Goal: Information Seeking & Learning: Check status

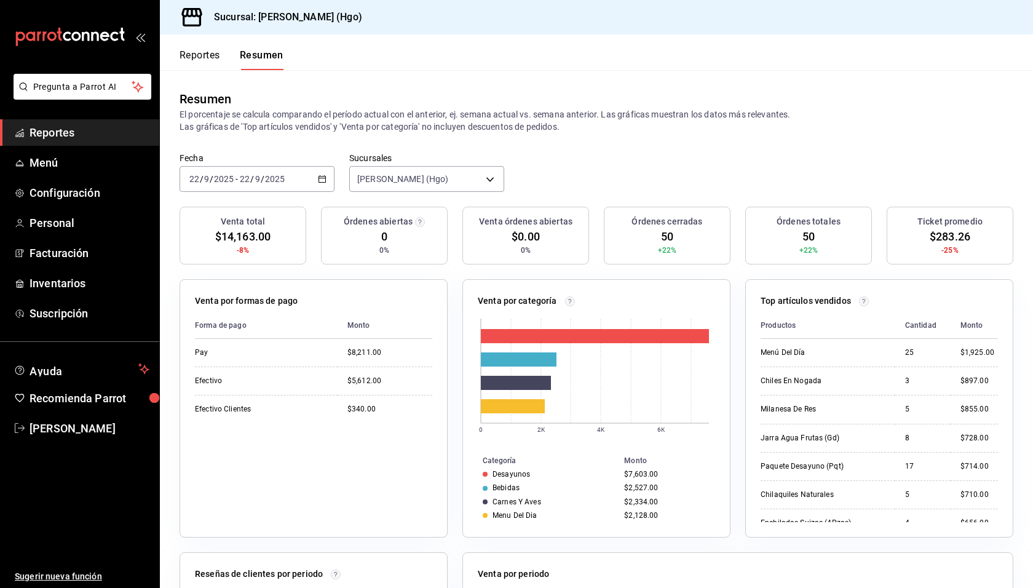
click at [623, 163] on div "Fecha [DATE] [DATE] - [DATE] [DATE] Sucursales [PERSON_NAME] (Hgo) [object Obje…" at bounding box center [596, 179] width 873 height 54
click at [192, 50] on button "Reportes" at bounding box center [200, 59] width 41 height 21
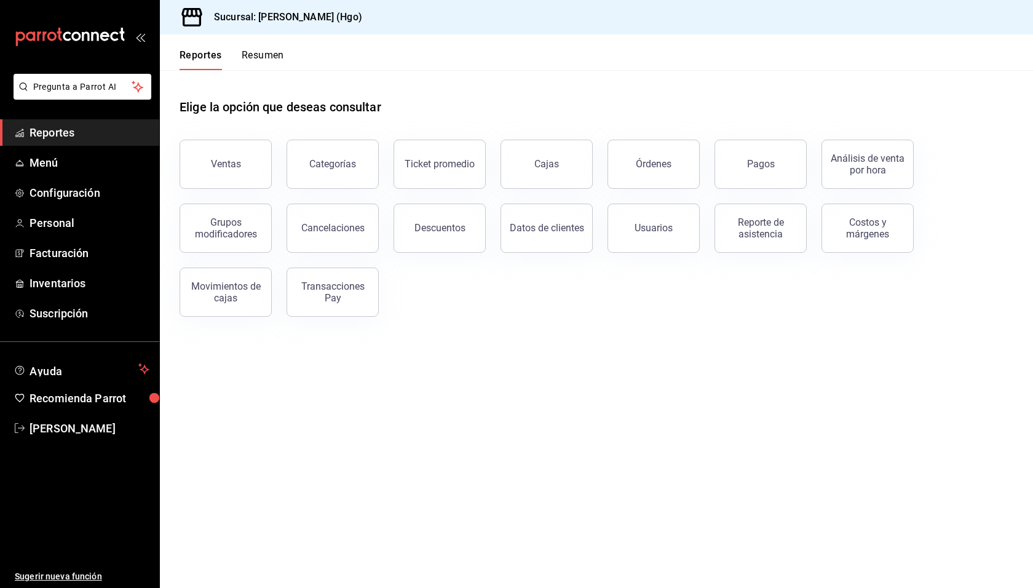
click at [598, 79] on div "Elige la opción que deseas consultar" at bounding box center [597, 97] width 834 height 55
click at [68, 136] on span "Reportes" at bounding box center [90, 132] width 120 height 17
click at [543, 158] on div "Cajas" at bounding box center [546, 164] width 25 height 15
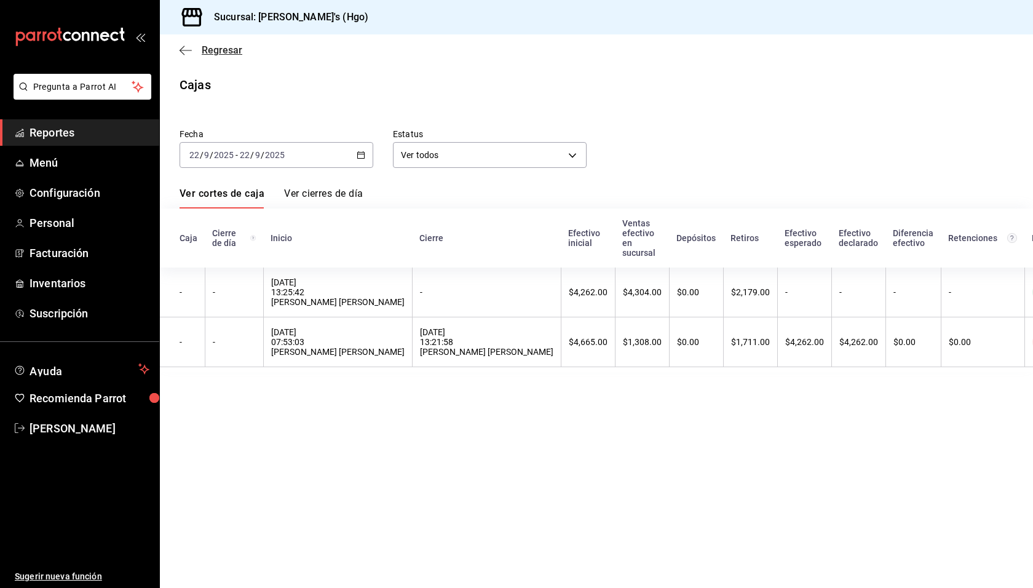
click at [219, 51] on span "Regresar" at bounding box center [222, 50] width 41 height 12
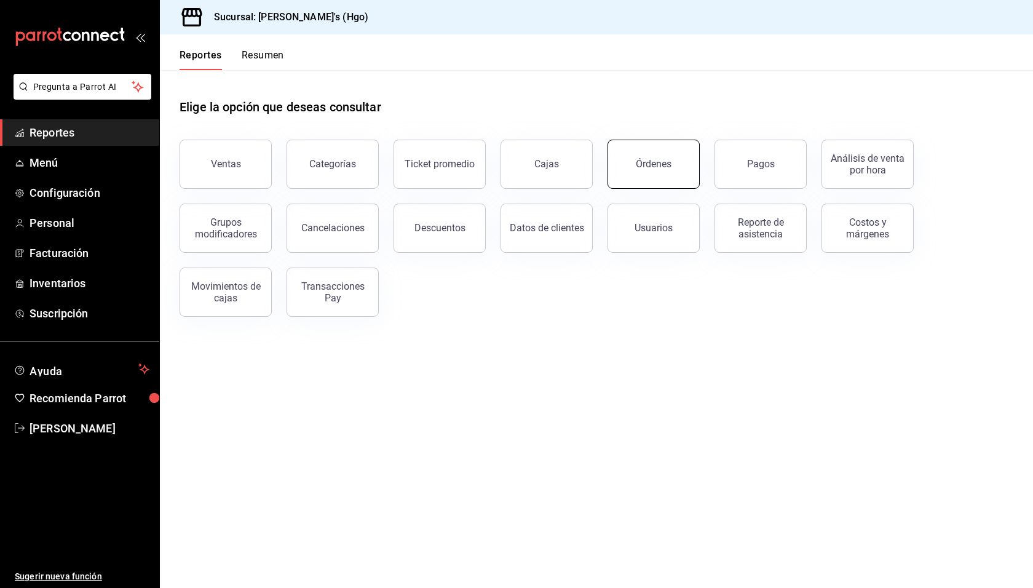
click at [678, 159] on button "Órdenes" at bounding box center [653, 164] width 92 height 49
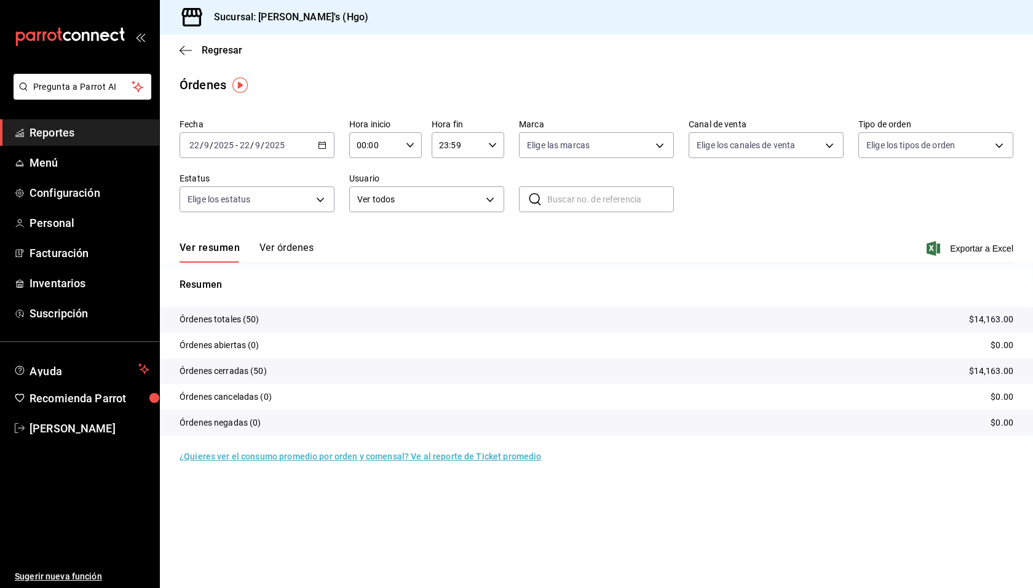
click at [300, 149] on div "2025-09-22 22 / 9 / 2025 - 2025-09-22 22 / 9 / 2025" at bounding box center [257, 145] width 155 height 26
click at [244, 320] on span "Rango de fechas" at bounding box center [237, 320] width 95 height 13
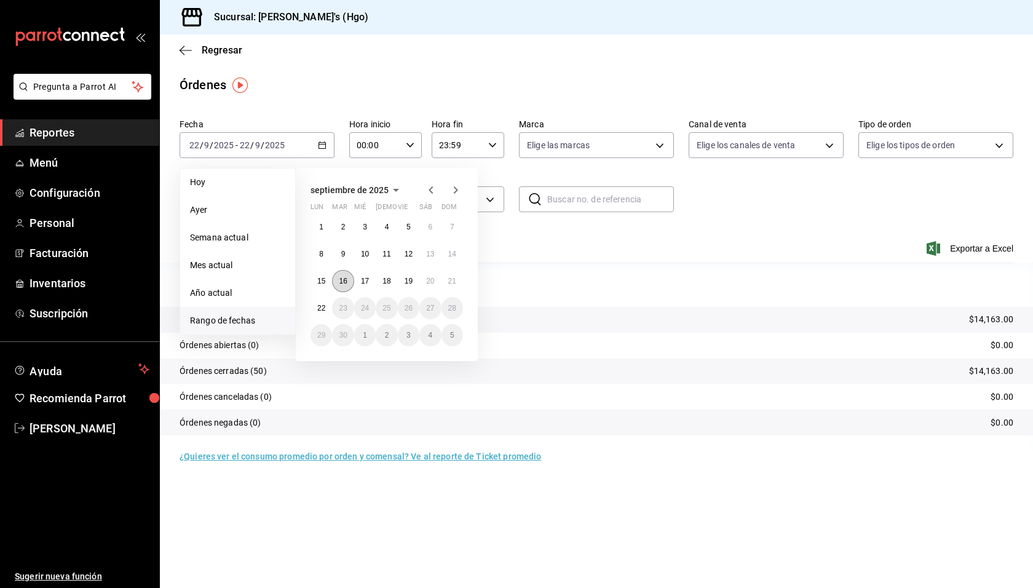
click at [344, 282] on abbr "16" at bounding box center [343, 281] width 8 height 9
click at [450, 278] on abbr "21" at bounding box center [452, 281] width 8 height 9
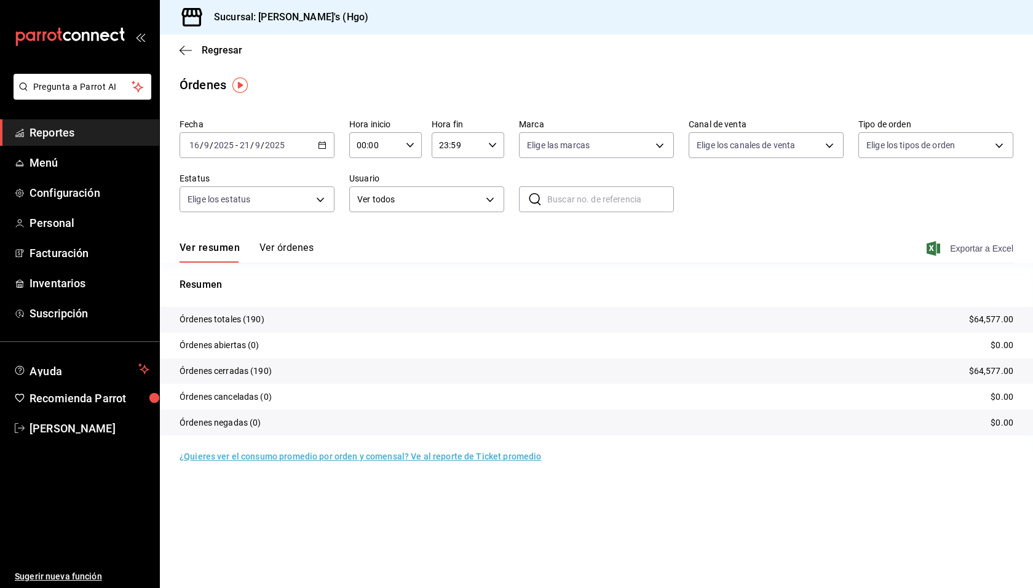
click at [960, 246] on span "Exportar a Excel" at bounding box center [971, 248] width 84 height 15
click at [225, 52] on span "Regresar" at bounding box center [222, 50] width 41 height 12
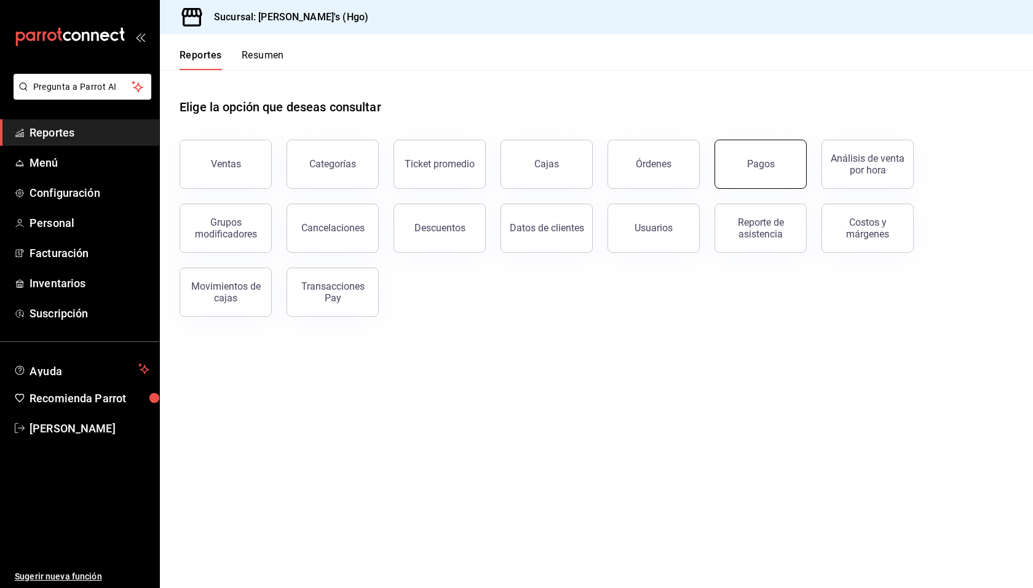
click at [759, 152] on button "Pagos" at bounding box center [760, 164] width 92 height 49
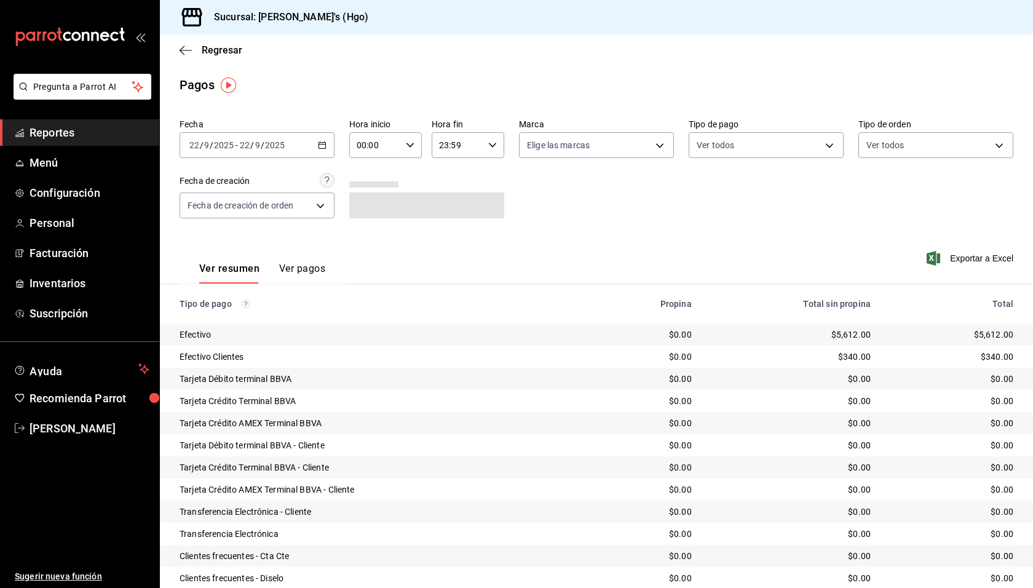
click at [272, 148] on input "2025" at bounding box center [274, 145] width 21 height 10
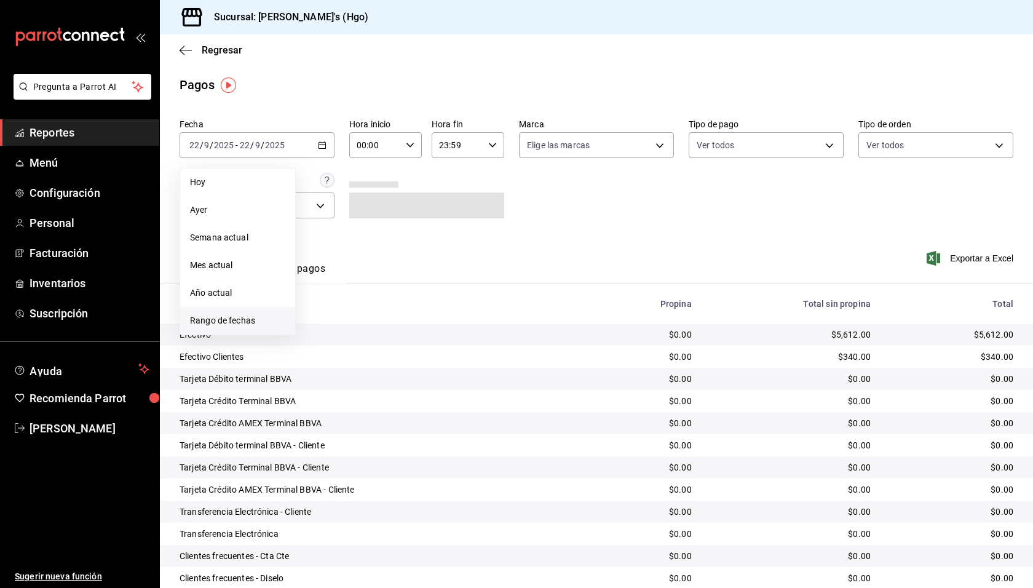
click at [250, 317] on span "Rango de fechas" at bounding box center [237, 320] width 95 height 13
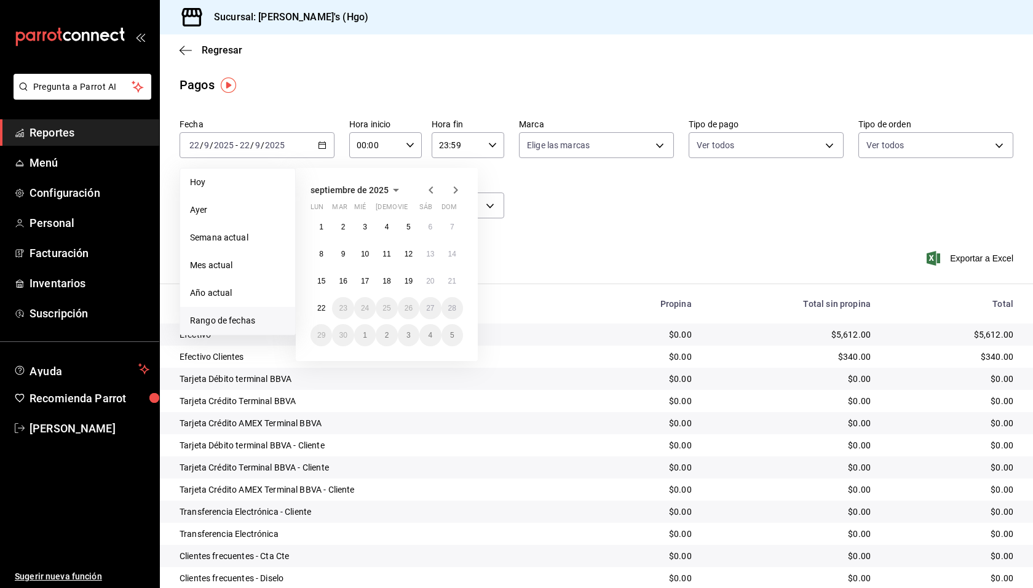
click at [339, 280] on button "16" at bounding box center [343, 281] width 22 height 22
click at [452, 282] on abbr "21" at bounding box center [452, 281] width 8 height 9
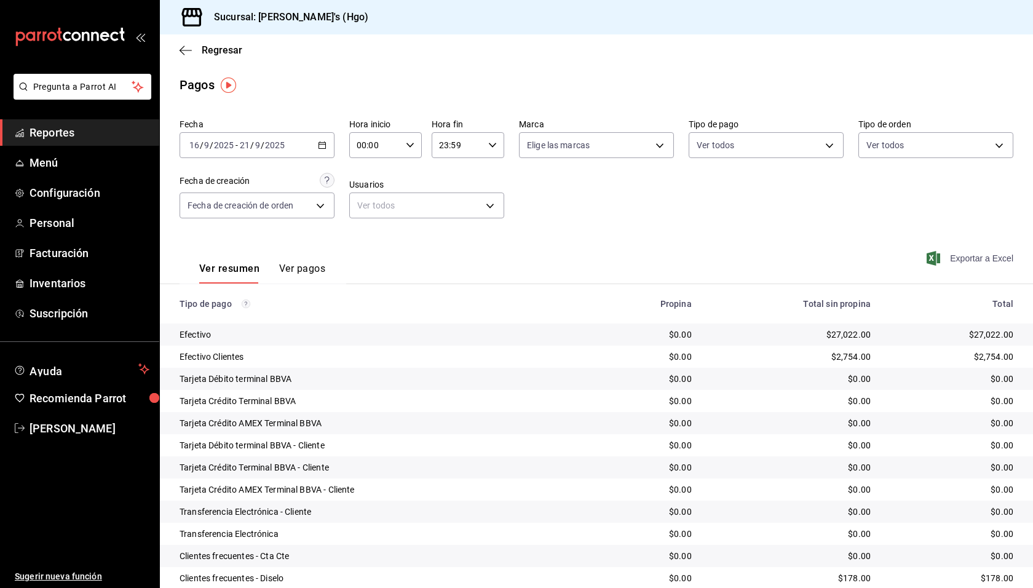
click at [954, 256] on span "Exportar a Excel" at bounding box center [971, 258] width 84 height 15
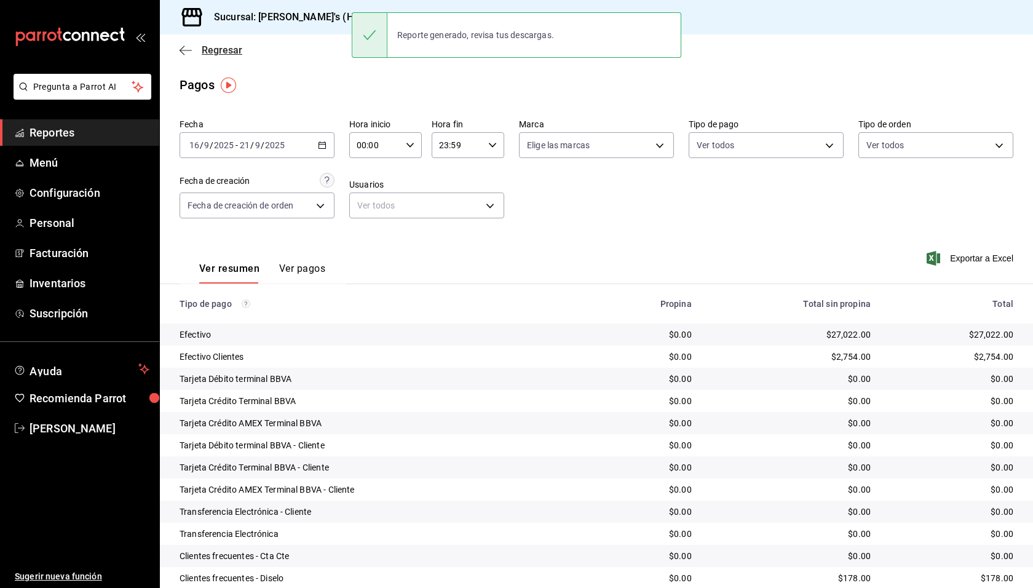
click at [221, 53] on span "Regresar" at bounding box center [222, 50] width 41 height 12
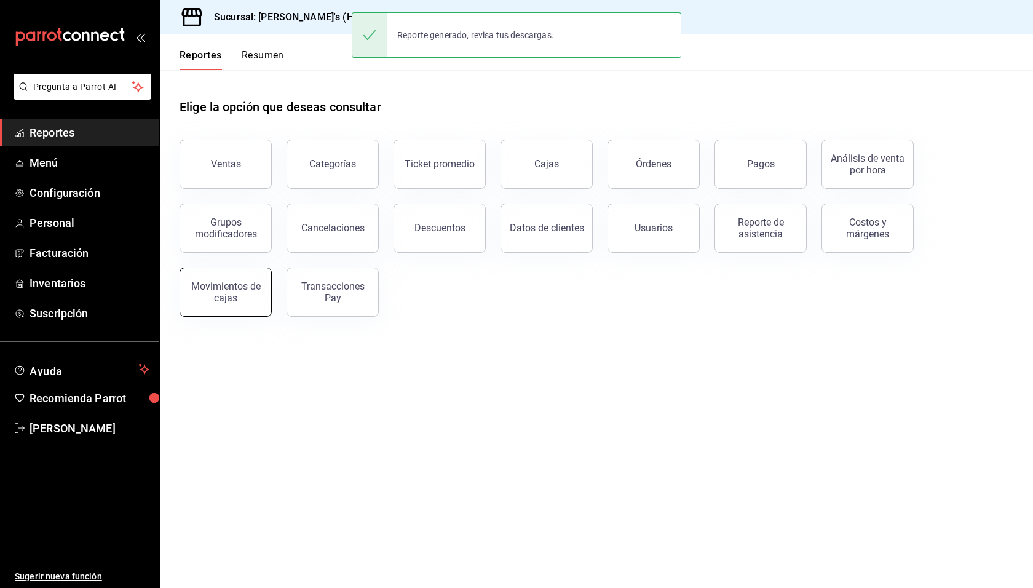
click at [227, 286] on div "Movimientos de cajas" at bounding box center [226, 291] width 76 height 23
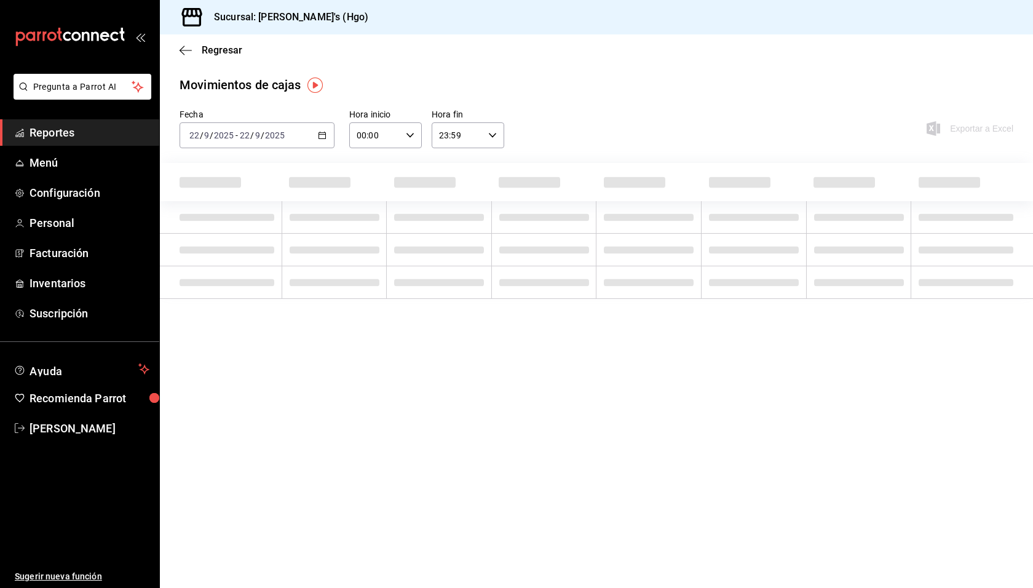
click at [275, 136] on input "2025" at bounding box center [274, 135] width 21 height 10
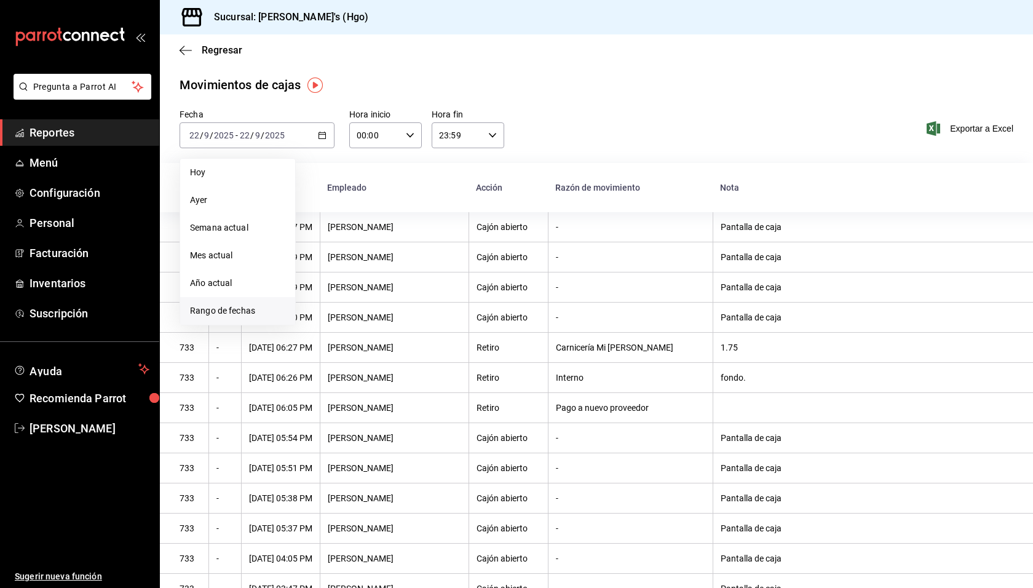
click at [247, 302] on li "Rango de fechas" at bounding box center [237, 311] width 115 height 28
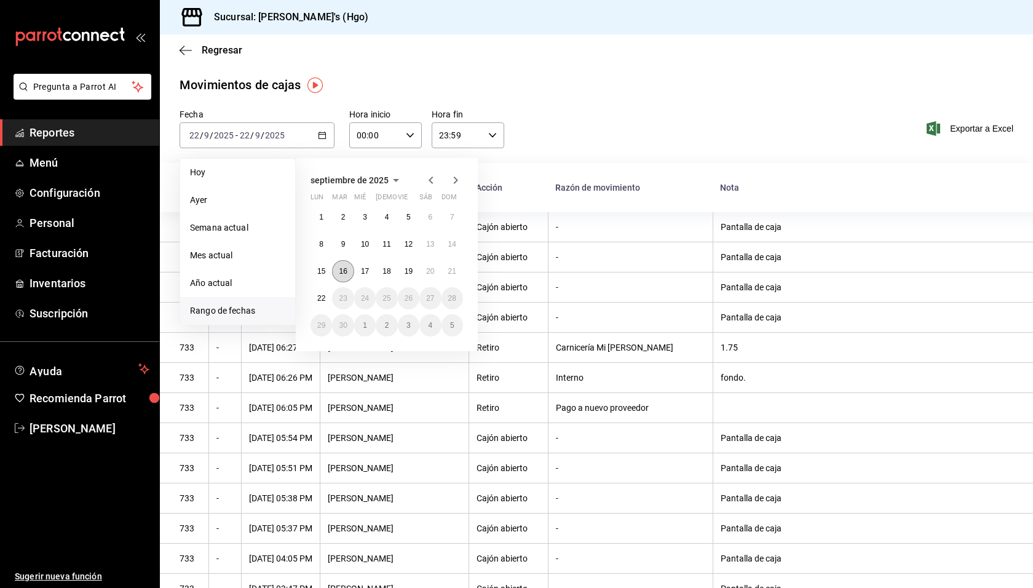
click at [338, 272] on button "16" at bounding box center [343, 271] width 22 height 22
click at [451, 267] on abbr "21" at bounding box center [452, 271] width 8 height 9
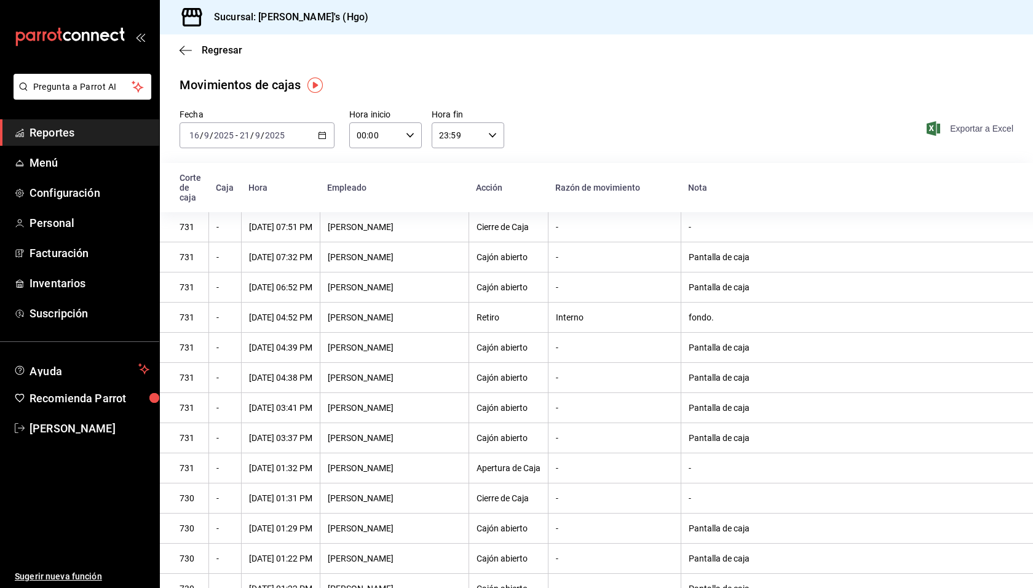
click at [961, 129] on span "Exportar a Excel" at bounding box center [971, 128] width 84 height 15
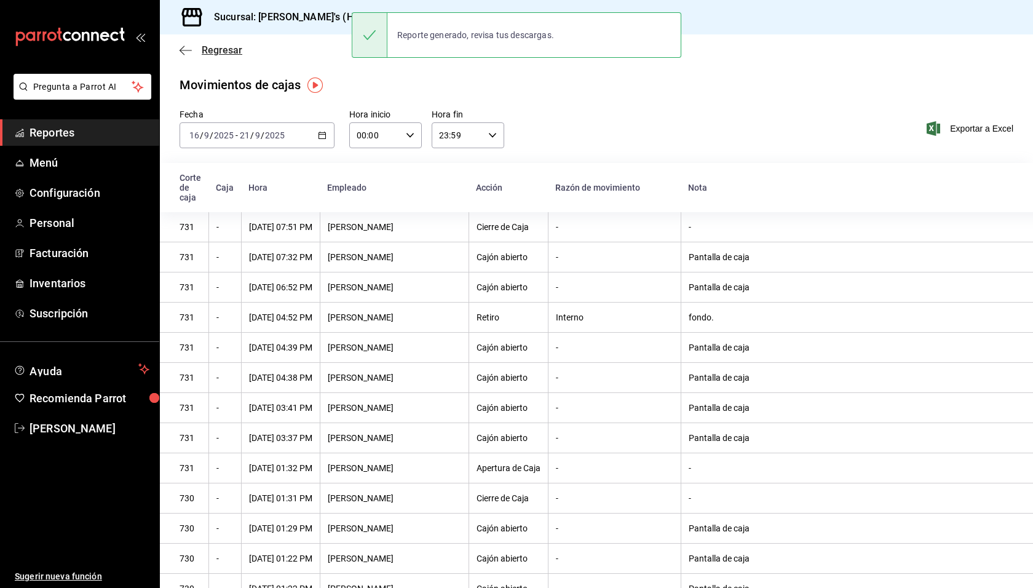
click at [192, 49] on span "Regresar" at bounding box center [211, 50] width 63 height 12
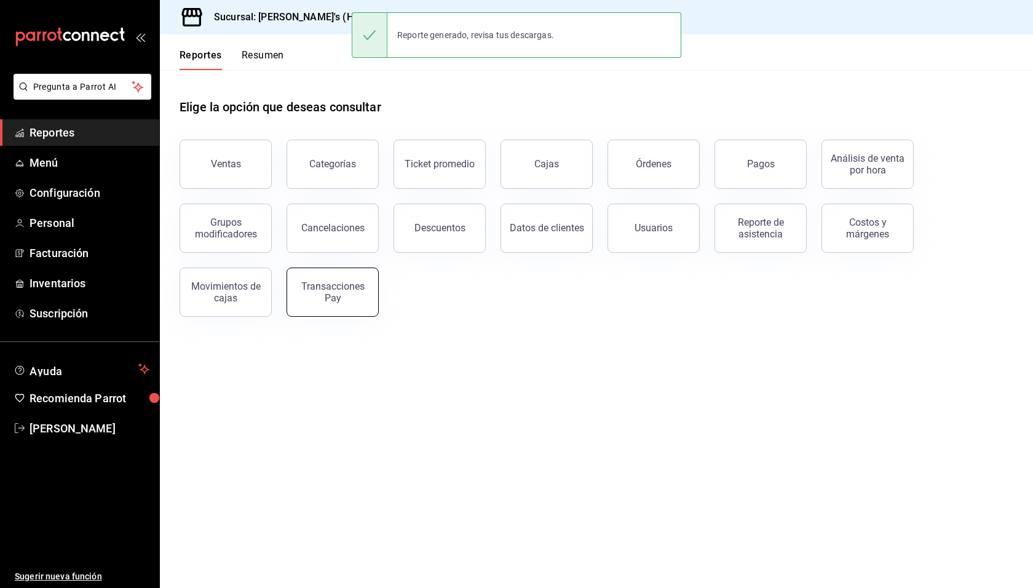
click at [339, 284] on div "Transacciones Pay" at bounding box center [333, 291] width 76 height 23
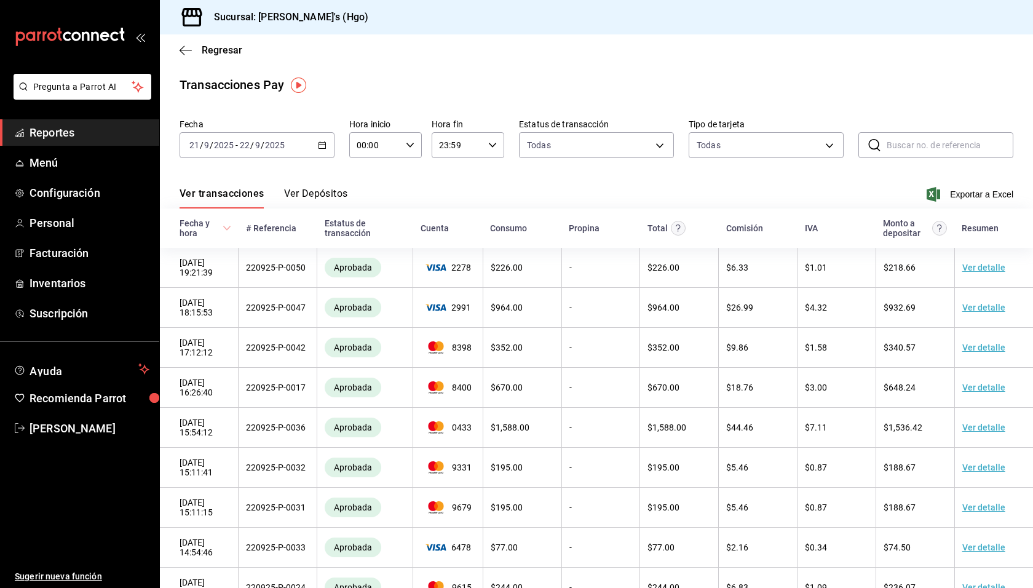
click at [274, 148] on input "2025" at bounding box center [274, 145] width 21 height 10
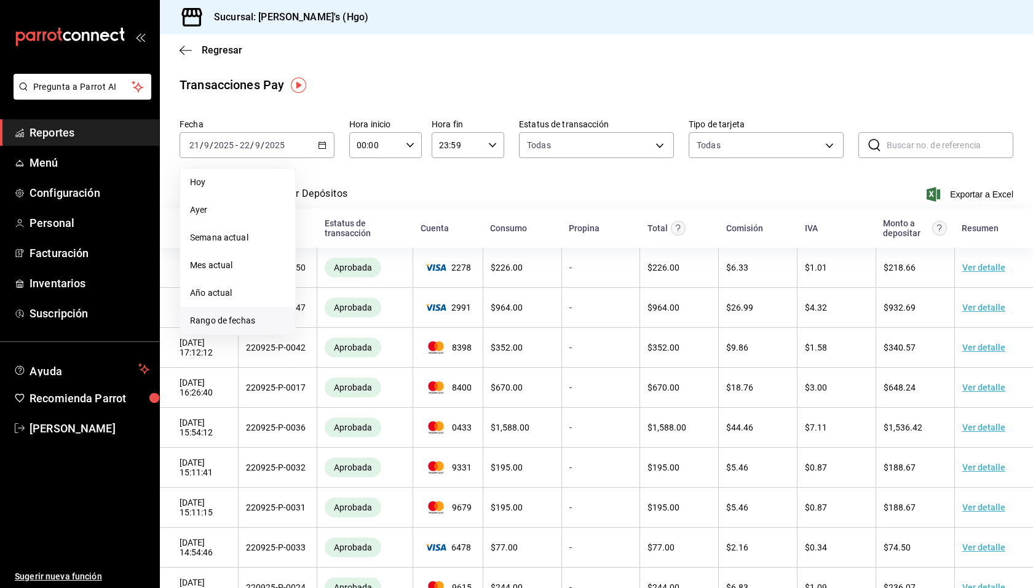
click at [279, 322] on span "Rango de fechas" at bounding box center [237, 320] width 95 height 13
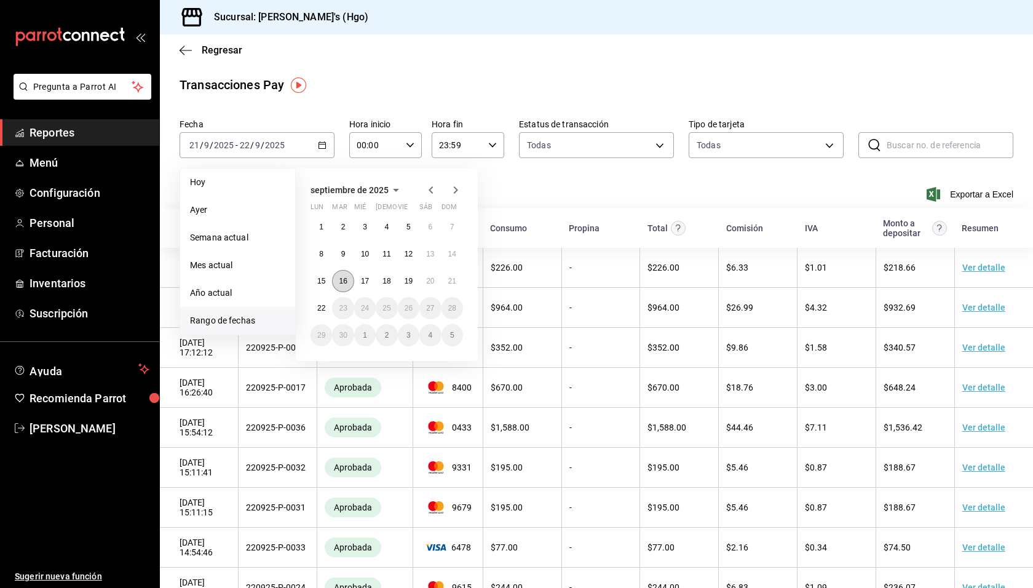
click at [343, 287] on button "16" at bounding box center [343, 281] width 22 height 22
click at [449, 280] on abbr "21" at bounding box center [452, 281] width 8 height 9
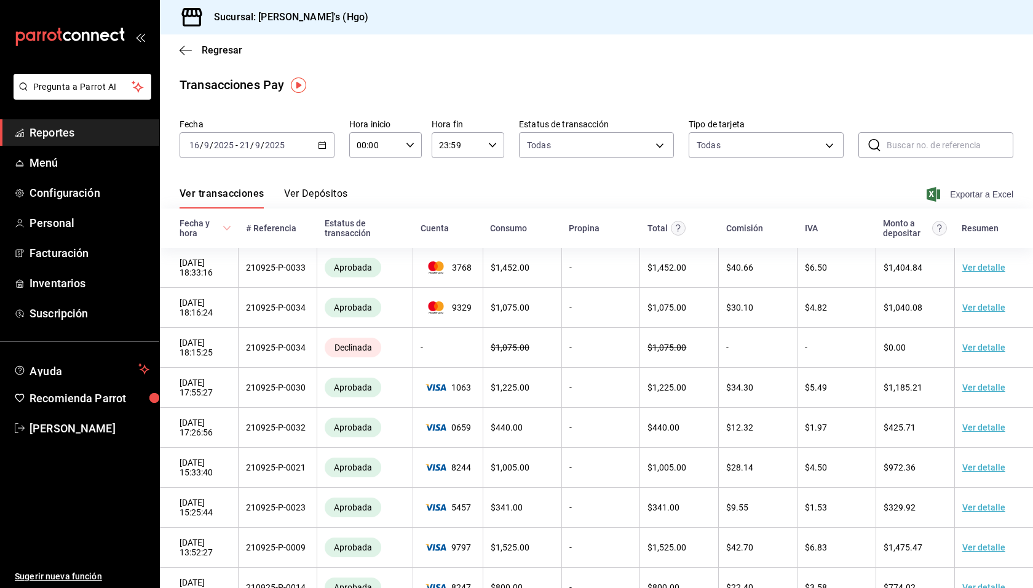
click at [971, 191] on span "Exportar a Excel" at bounding box center [971, 194] width 84 height 15
click at [448, 196] on div "Ver transacciones Ver Depósitos Exportar a Excel" at bounding box center [597, 191] width 834 height 36
click at [230, 52] on span "Regresar" at bounding box center [222, 50] width 41 height 12
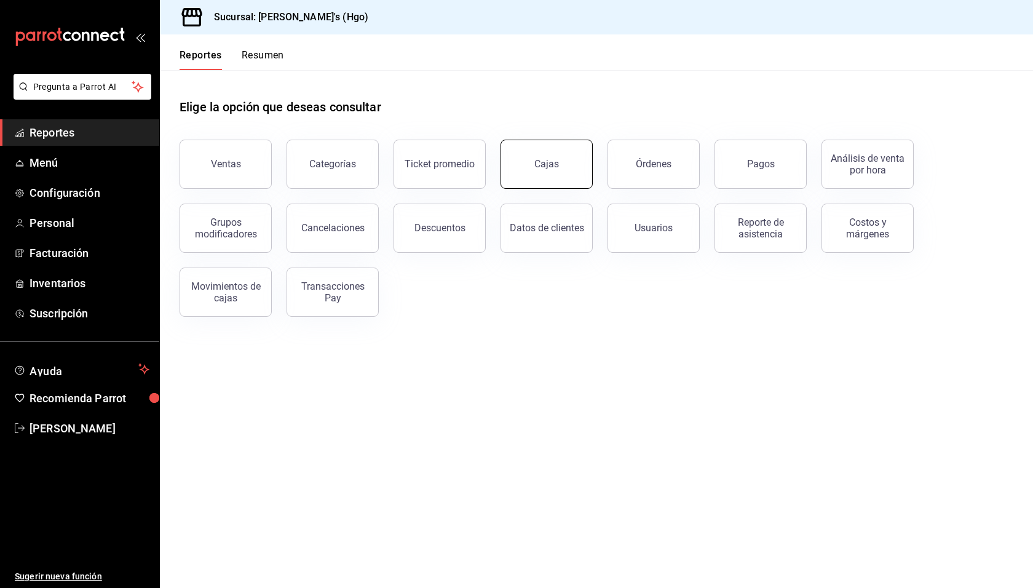
click at [560, 154] on link "Cajas" at bounding box center [546, 164] width 92 height 49
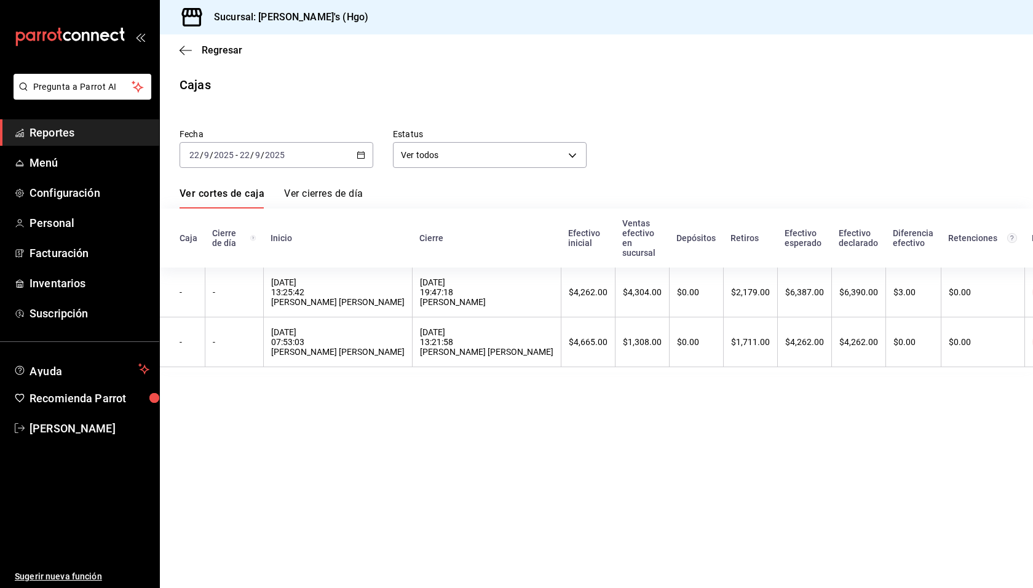
click at [309, 149] on div "2025-09-22 22 / 9 / 2025 - 2025-09-22 22 / 9 / 2025" at bounding box center [277, 155] width 194 height 26
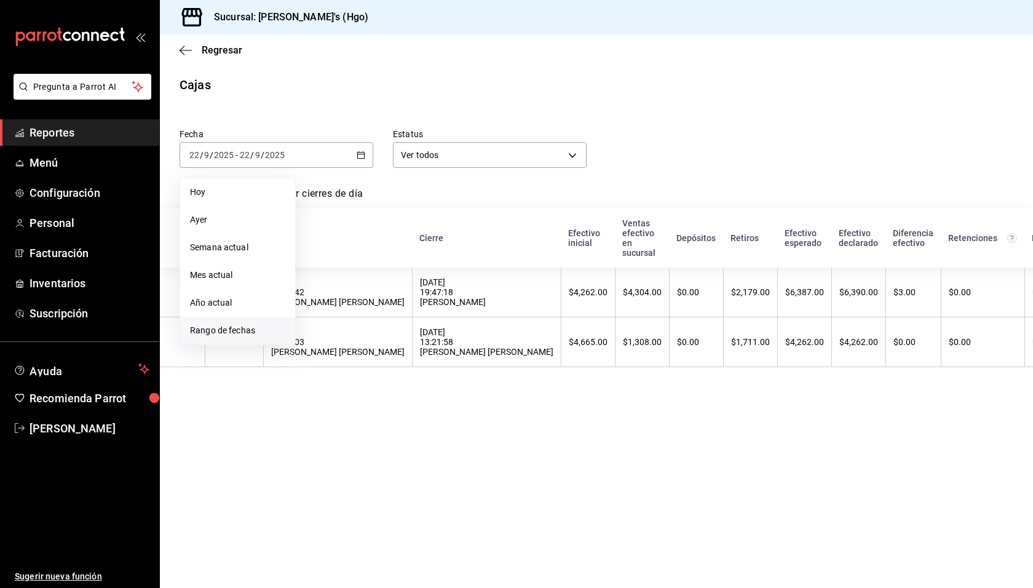
click at [236, 326] on span "Rango de fechas" at bounding box center [237, 330] width 95 height 13
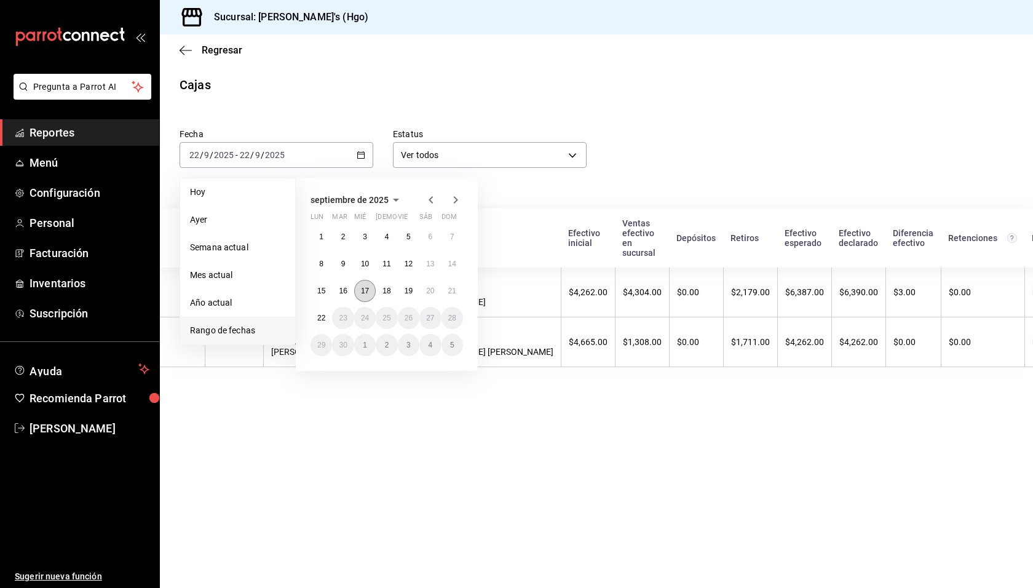
click at [371, 296] on button "17" at bounding box center [365, 291] width 22 height 22
click at [449, 293] on abbr "21" at bounding box center [452, 291] width 8 height 9
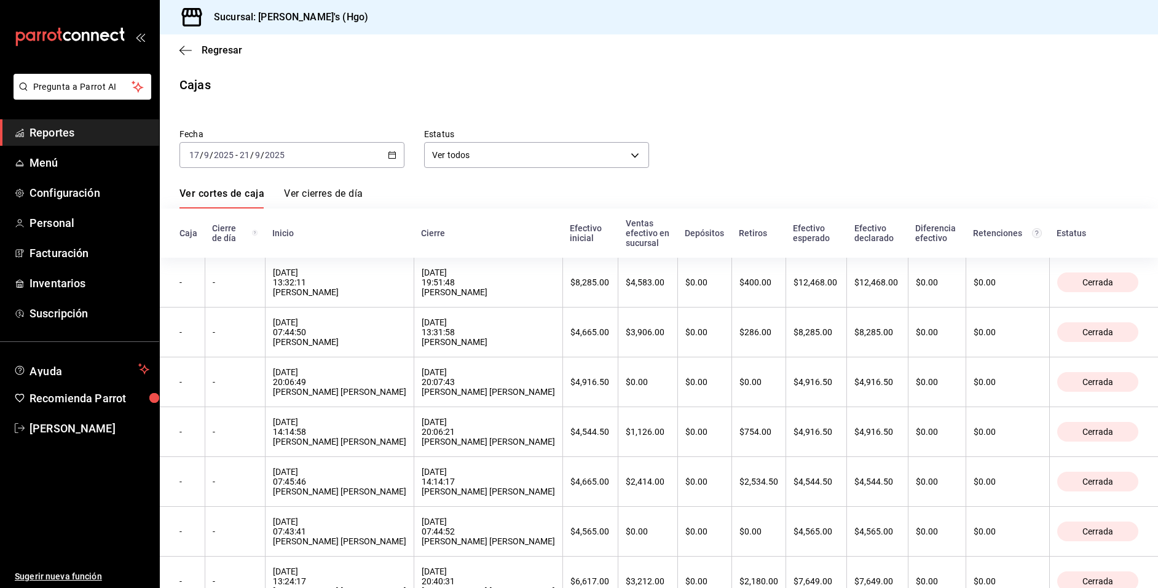
scroll to position [7, 0]
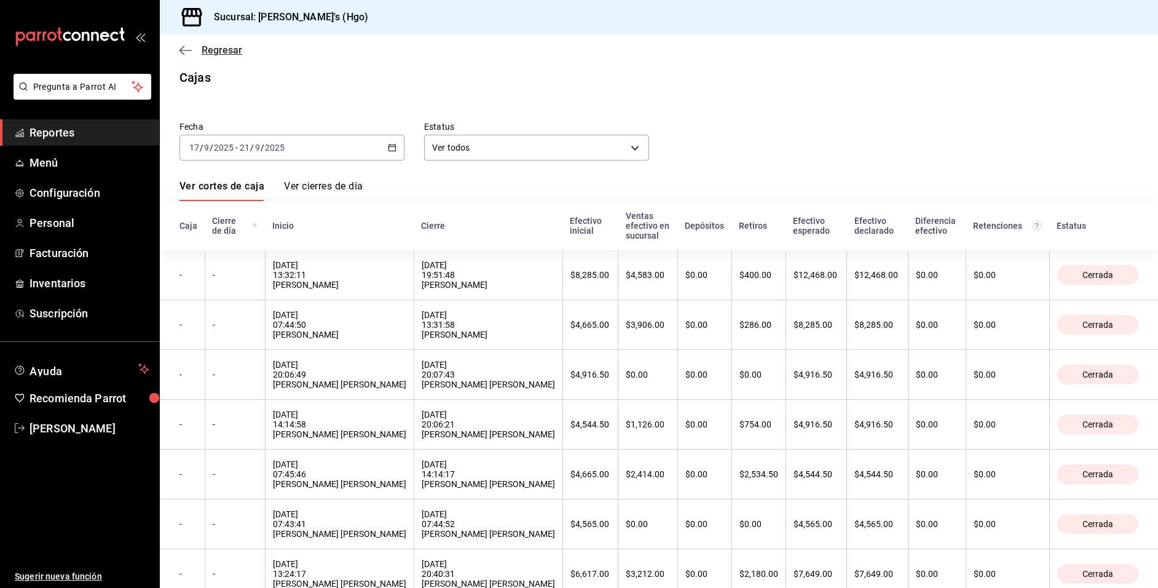
click at [226, 48] on span "Regresar" at bounding box center [222, 50] width 41 height 12
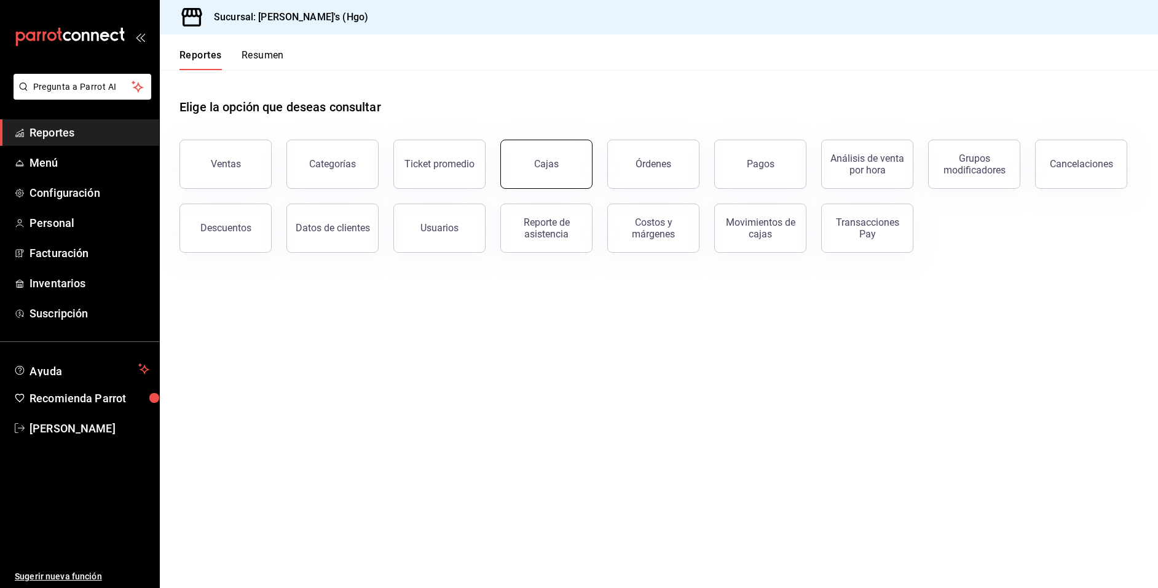
click at [529, 162] on link "Cajas" at bounding box center [546, 164] width 92 height 49
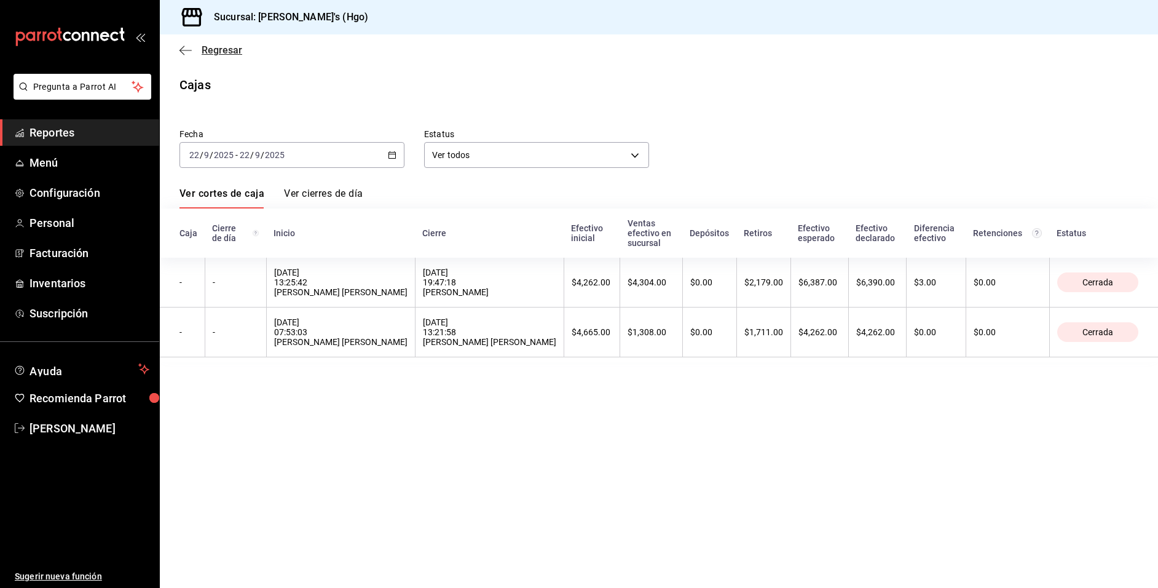
click at [237, 44] on span "Regresar" at bounding box center [222, 50] width 41 height 12
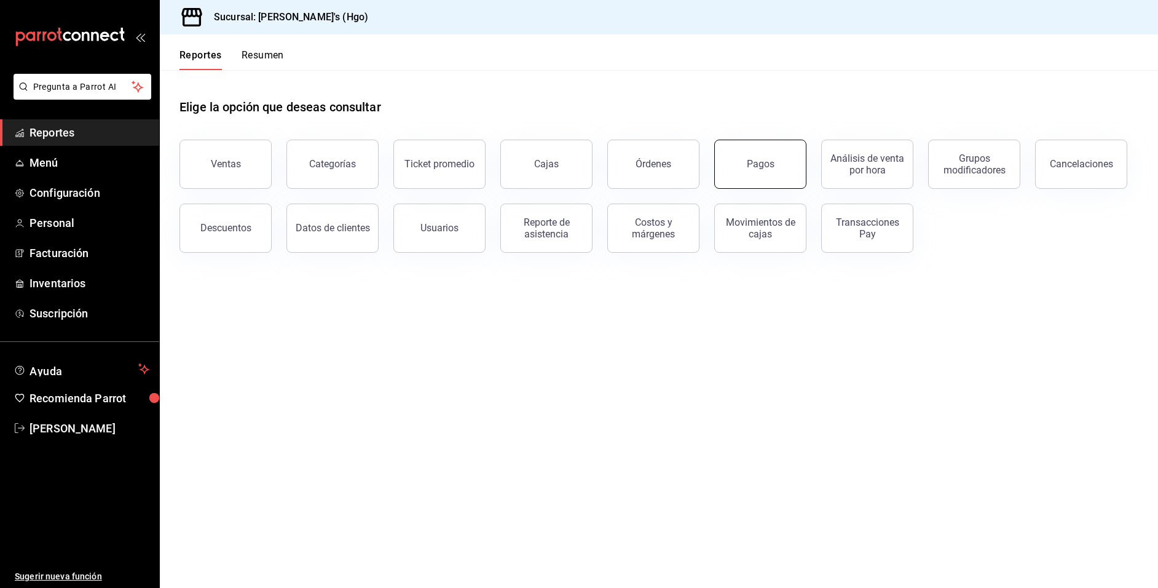
click at [769, 168] on div "Pagos" at bounding box center [761, 164] width 28 height 12
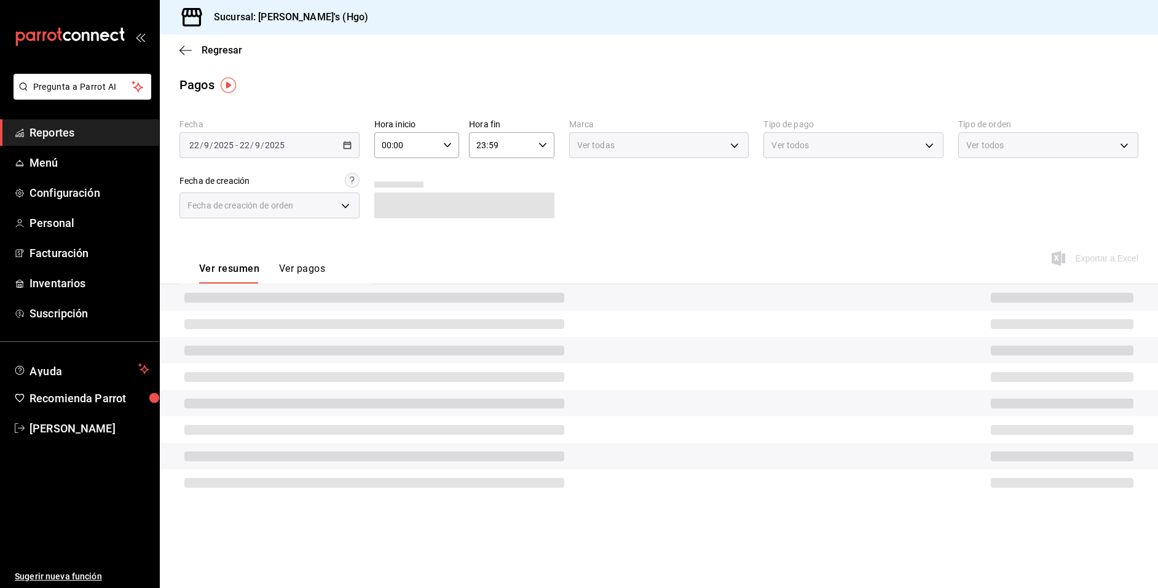
click at [327, 139] on div "2025-09-22 22 / 9 / 2025 - 2025-09-22 22 / 9 / 2025" at bounding box center [270, 145] width 180 height 26
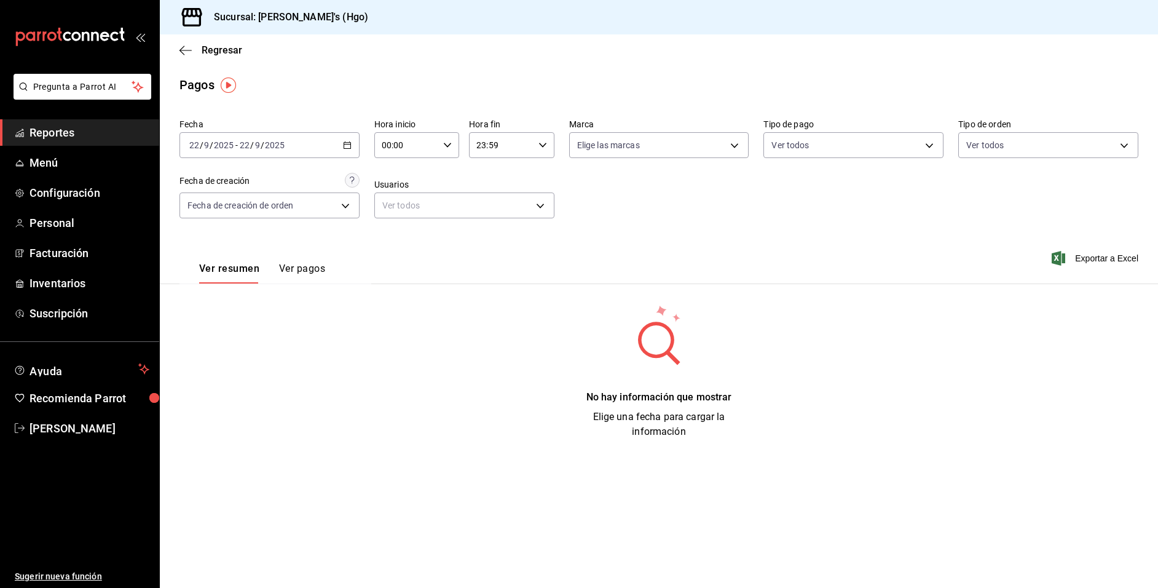
click at [312, 137] on div "2025-09-22 22 / 9 / 2025 - 2025-09-22 22 / 9 / 2025" at bounding box center [270, 145] width 180 height 26
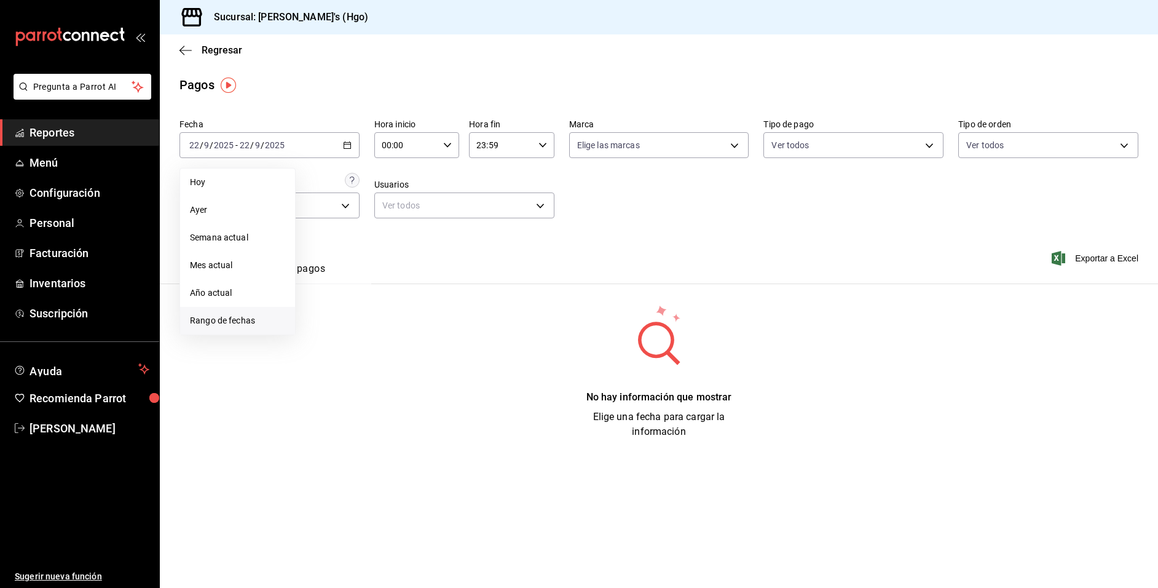
click at [263, 315] on span "Rango de fechas" at bounding box center [237, 320] width 95 height 13
click at [318, 275] on button "15" at bounding box center [321, 281] width 22 height 22
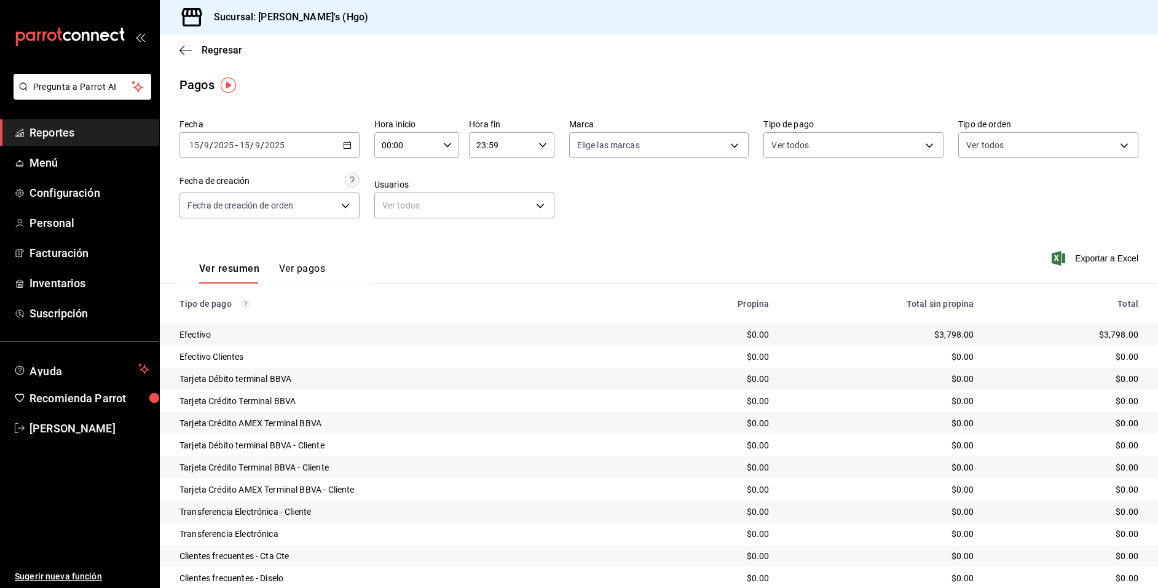
click at [328, 145] on div "2025-09-15 15 / 9 / 2025 - 2025-09-15 15 / 9 / 2025" at bounding box center [270, 145] width 180 height 26
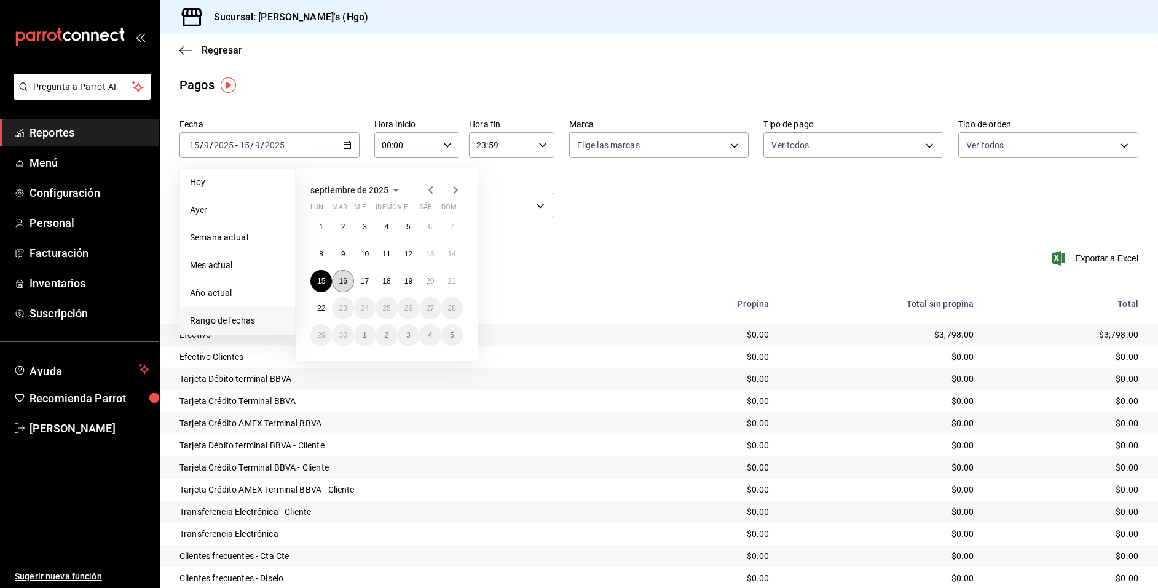
click at [347, 280] on abbr "16" at bounding box center [343, 281] width 8 height 9
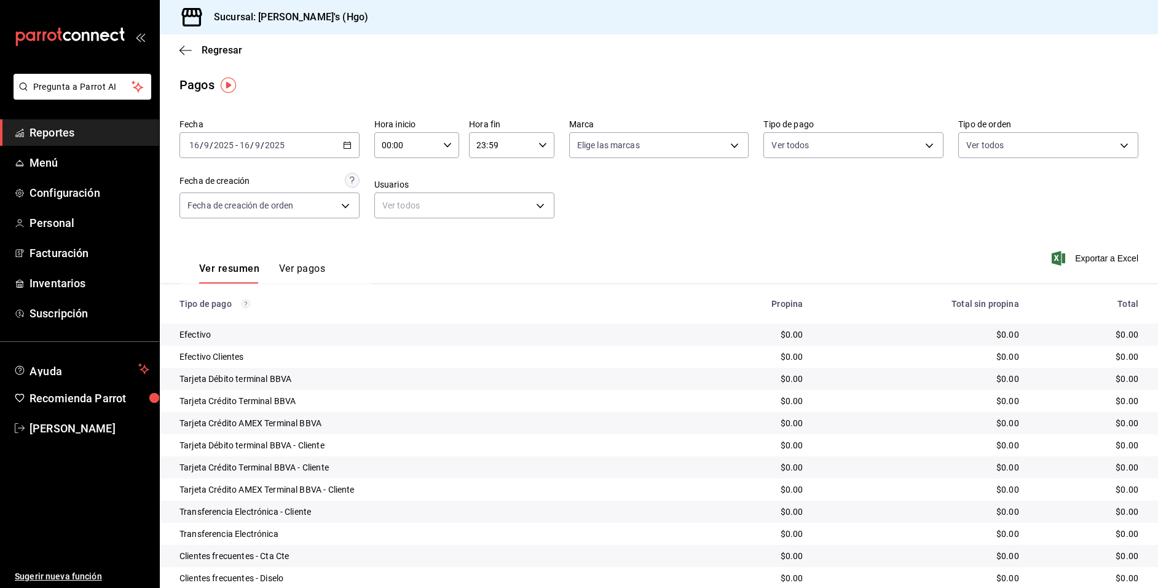
click at [325, 147] on div "2025-09-16 16 / 9 / 2025 - 2025-09-16 16 / 9 / 2025" at bounding box center [270, 145] width 180 height 26
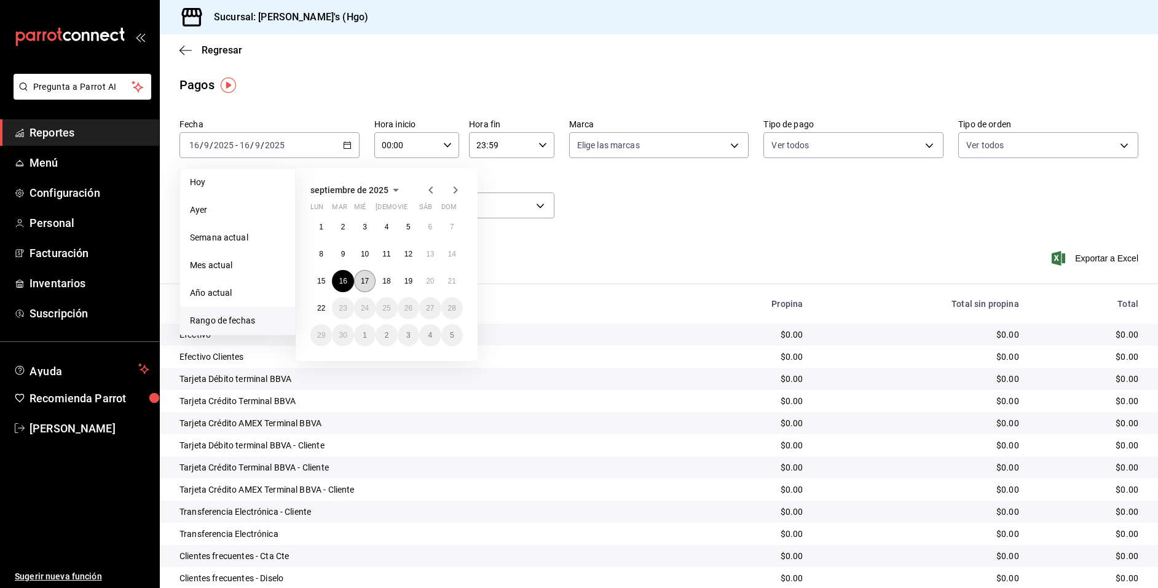
click at [370, 276] on button "17" at bounding box center [365, 281] width 22 height 22
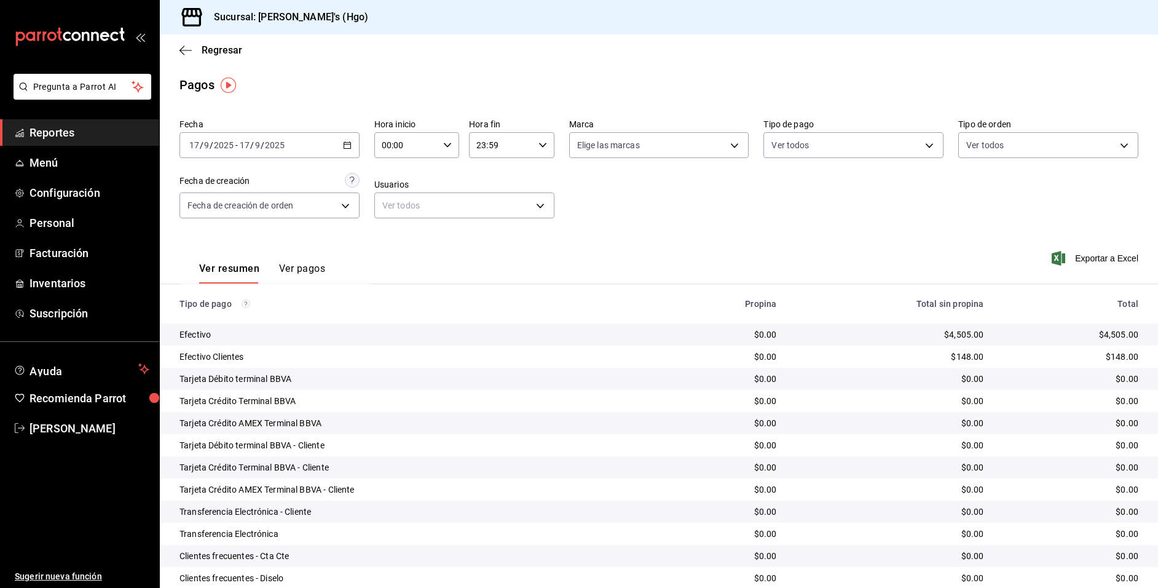
click at [288, 138] on div "2025-09-17 17 / 9 / 2025 - 2025-09-17 17 / 9 / 2025" at bounding box center [270, 145] width 180 height 26
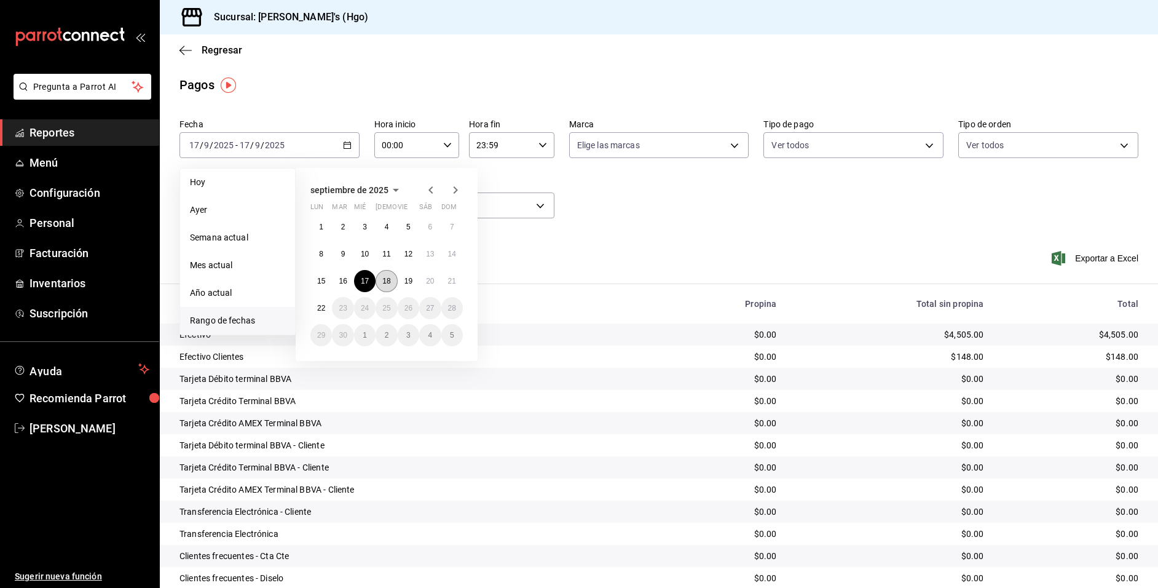
click at [390, 274] on button "18" at bounding box center [387, 281] width 22 height 22
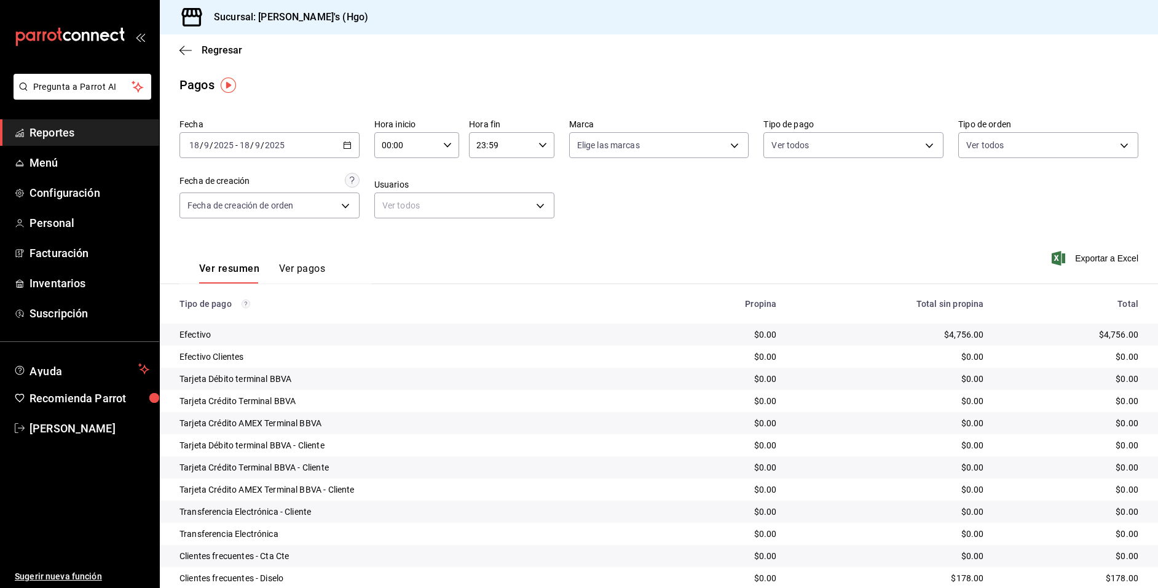
click at [333, 146] on div "2025-09-18 18 / 9 / 2025 - 2025-09-18 18 / 9 / 2025" at bounding box center [270, 145] width 180 height 26
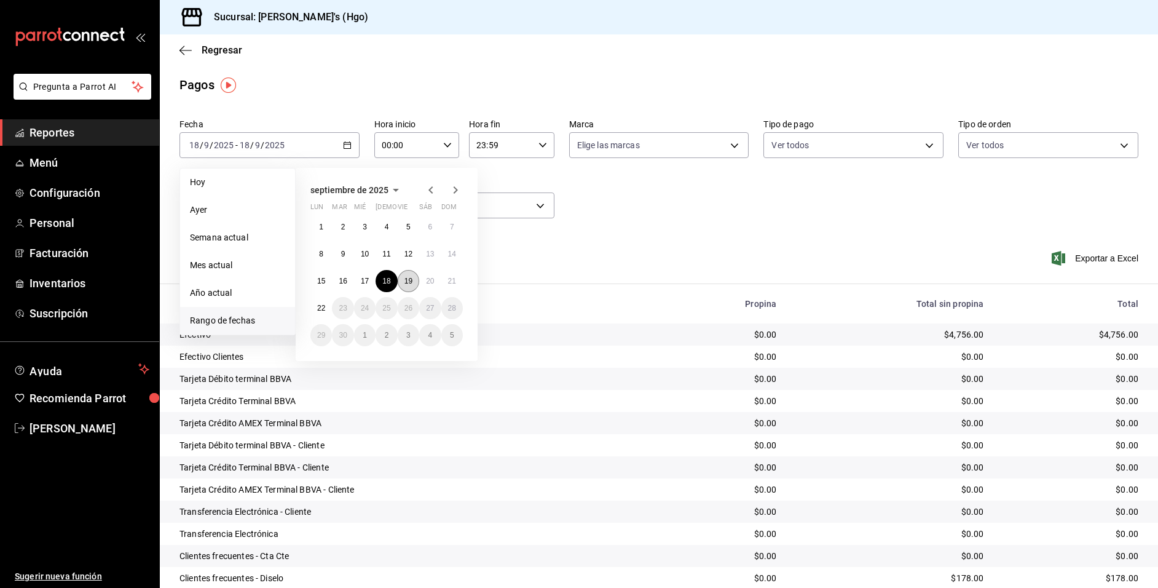
click at [404, 275] on button "19" at bounding box center [409, 281] width 22 height 22
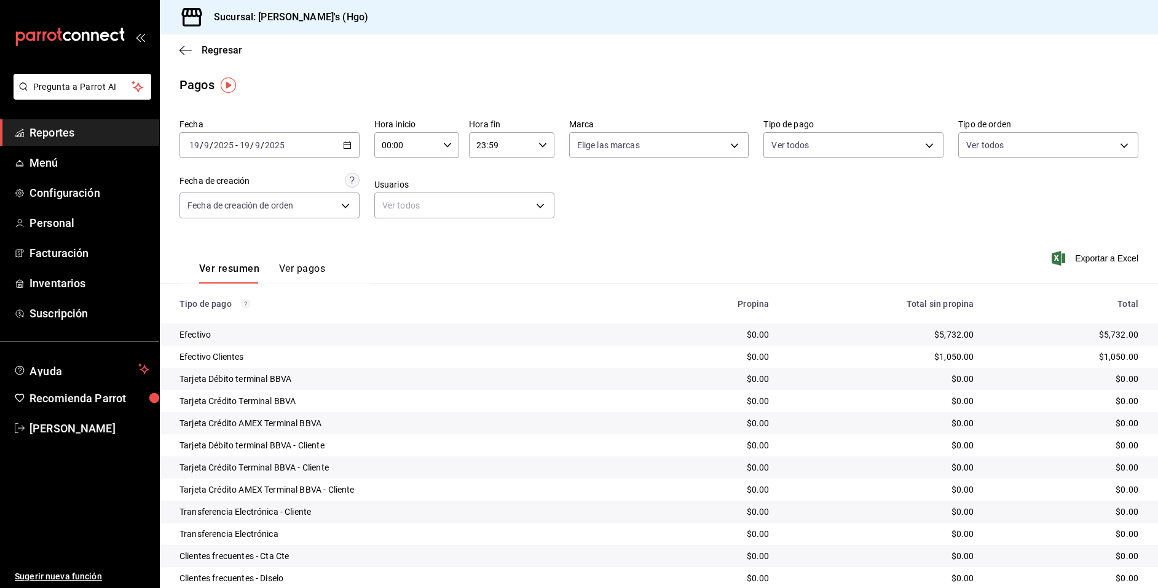
click at [617, 248] on div "Ver resumen Ver pagos Exportar a Excel" at bounding box center [659, 265] width 998 height 65
click at [311, 147] on div "2025-09-19 19 / 9 / 2025 - 2025-09-19 19 / 9 / 2025" at bounding box center [270, 145] width 180 height 26
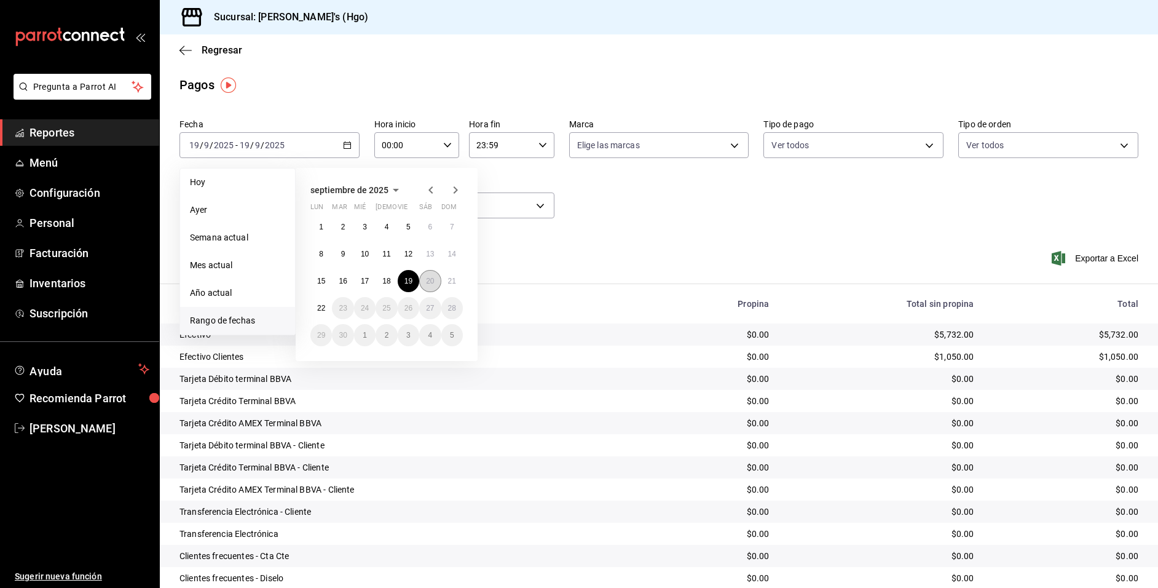
click at [434, 277] on abbr "20" at bounding box center [430, 281] width 8 height 9
click at [436, 276] on button "20" at bounding box center [430, 281] width 22 height 22
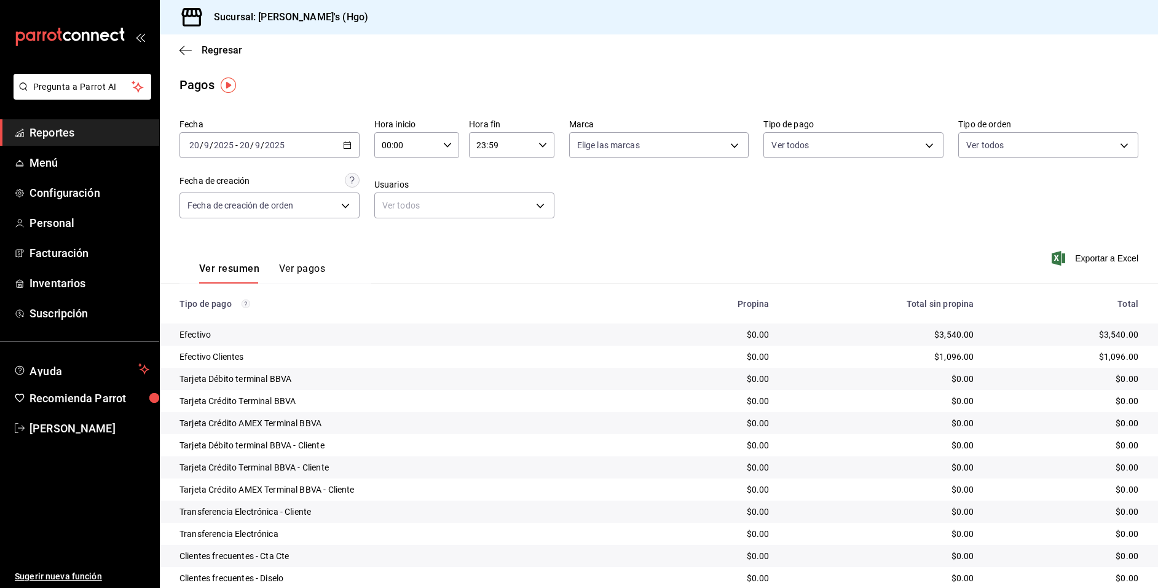
click at [281, 146] on input "2025" at bounding box center [274, 145] width 21 height 10
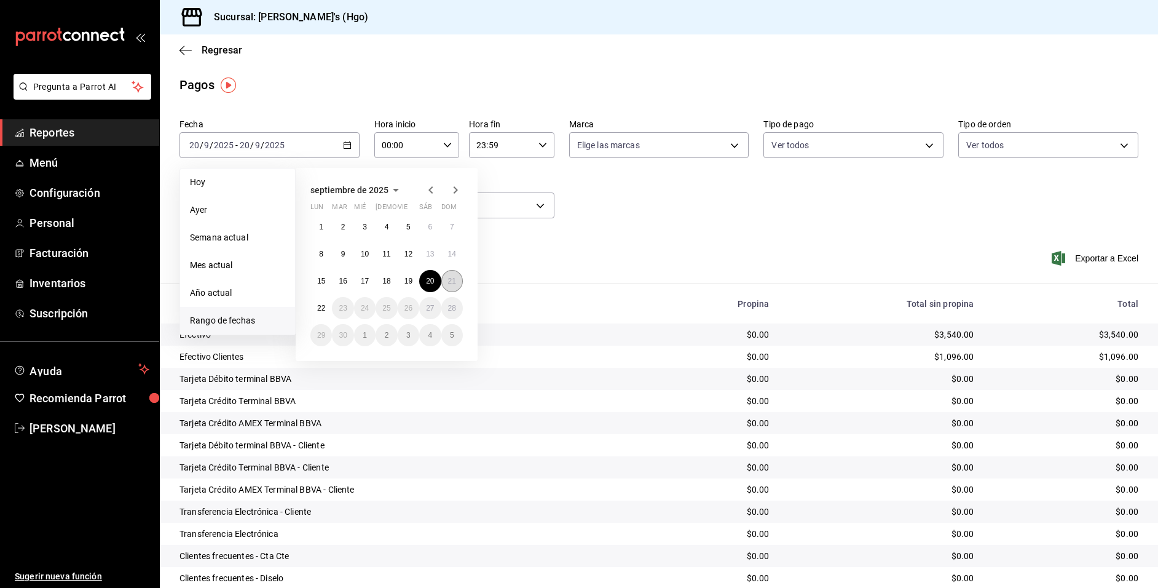
click at [445, 279] on button "21" at bounding box center [452, 281] width 22 height 22
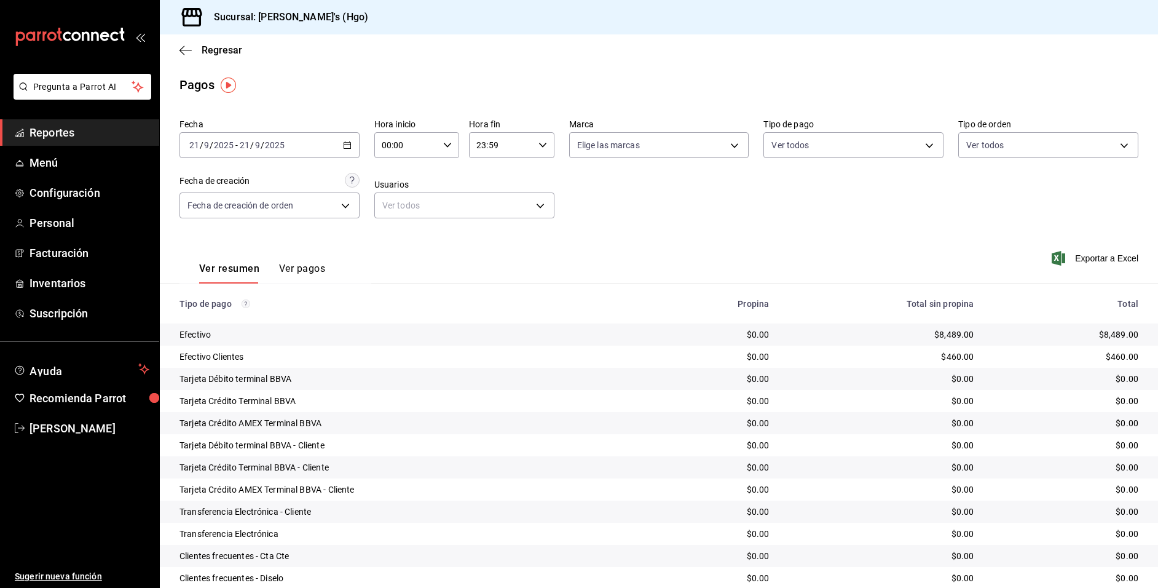
scroll to position [154, 0]
